Goal: Information Seeking & Learning: Learn about a topic

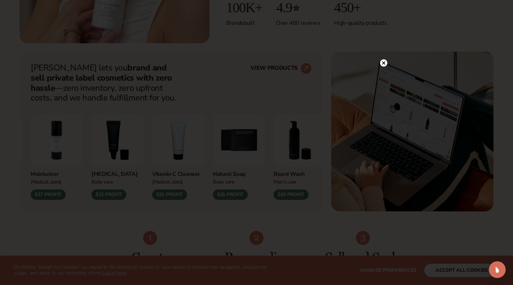
scroll to position [240, 0]
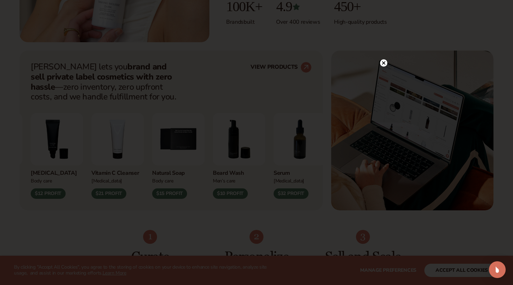
click at [387, 62] on circle at bounding box center [383, 62] width 7 height 7
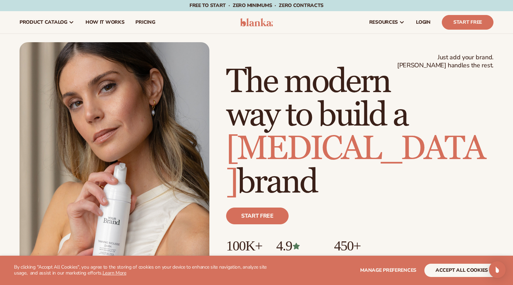
scroll to position [0, 0]
click at [139, 21] on span "pricing" at bounding box center [146, 23] width 20 height 6
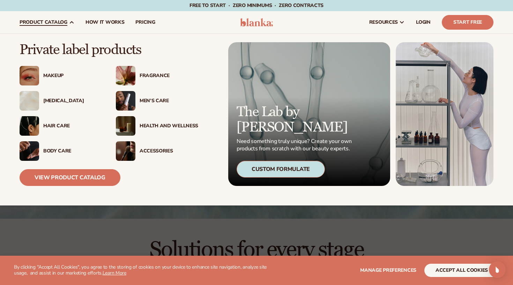
click at [65, 98] on div "[MEDICAL_DATA]" at bounding box center [72, 101] width 59 height 6
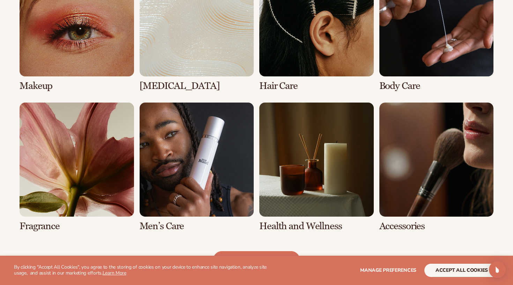
scroll to position [565, 0]
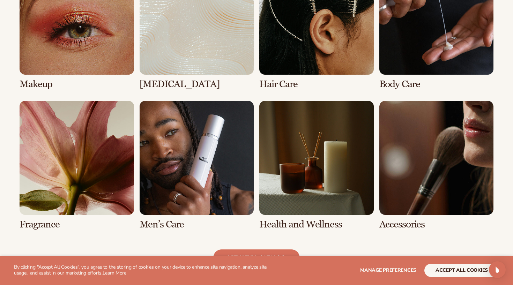
click at [197, 58] on link "2 / 8" at bounding box center [197, 25] width 115 height 129
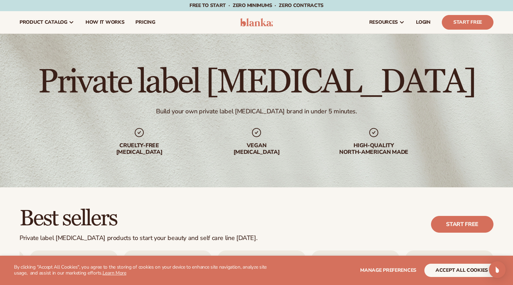
scroll to position [-2, 0]
click at [366, 57] on div "Private label [MEDICAL_DATA] Build your own private label [MEDICAL_DATA] brand …" at bounding box center [256, 111] width 513 height 154
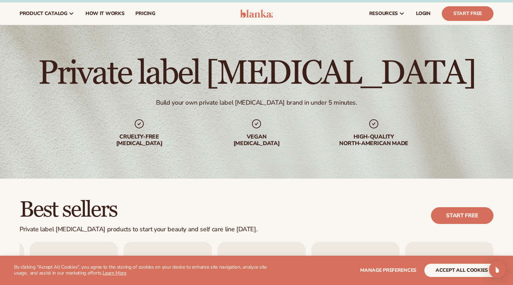
scroll to position [8, 0]
